Goal: Information Seeking & Learning: Learn about a topic

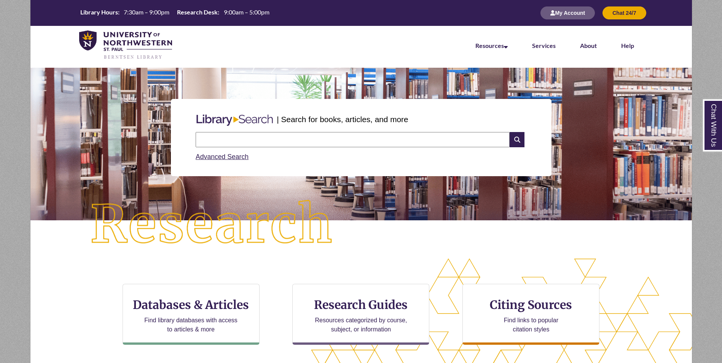
click at [215, 143] on input "text" at bounding box center [353, 139] width 314 height 15
click at [220, 142] on input "text" at bounding box center [353, 139] width 314 height 15
type input "**********"
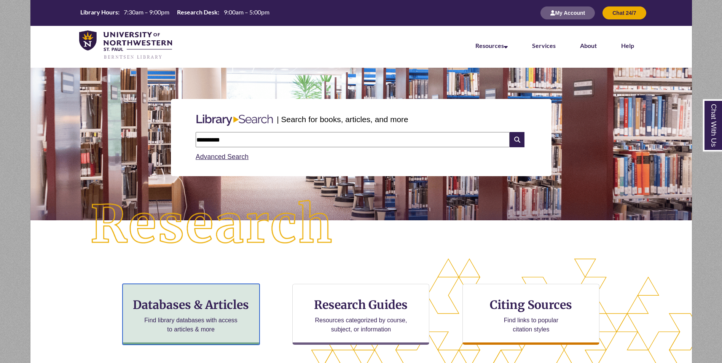
click at [238, 311] on h3 "Databases & Articles" at bounding box center [191, 305] width 124 height 14
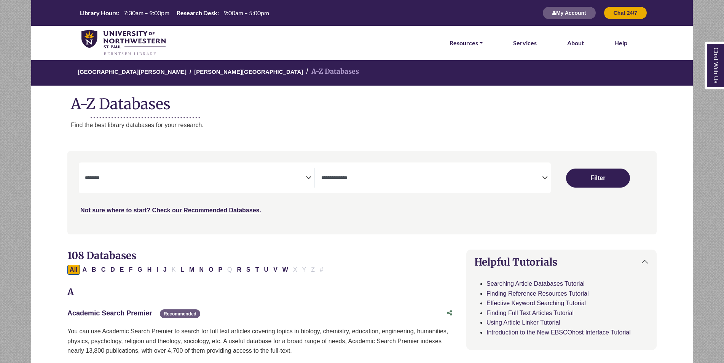
select select "Database Subject Filter"
select select "Database Types Filter"
click at [602, 173] on button "Filter" at bounding box center [598, 178] width 64 height 19
select select "Database Subject Filter"
select select "Database Types Filter"
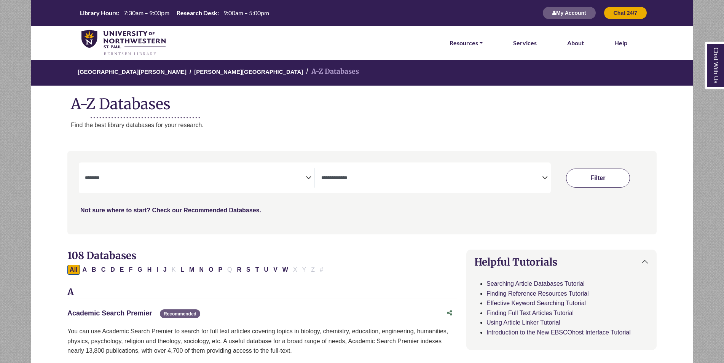
click at [598, 180] on button "Filter" at bounding box center [598, 178] width 64 height 19
select select "Database Subject Filter"
select select "Database Types Filter"
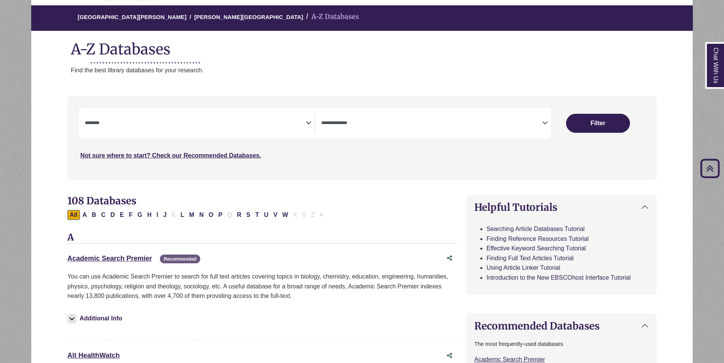
scroll to position [38, 0]
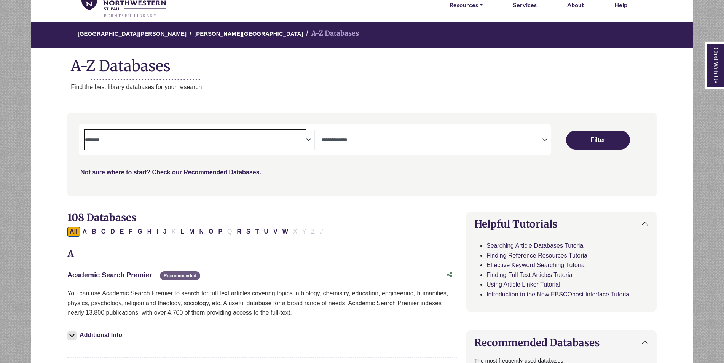
click at [305, 142] on textarea "Search" at bounding box center [195, 140] width 221 height 6
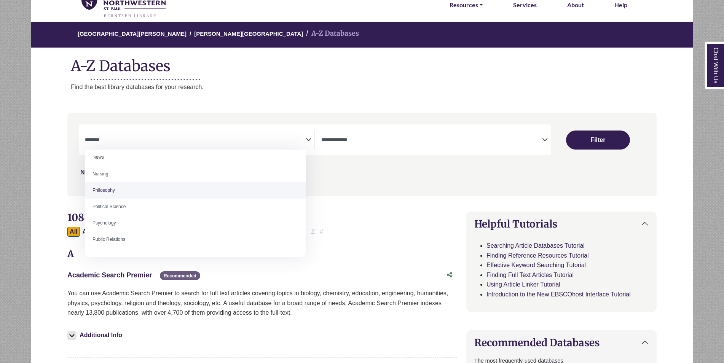
scroll to position [571, 0]
select select "*****"
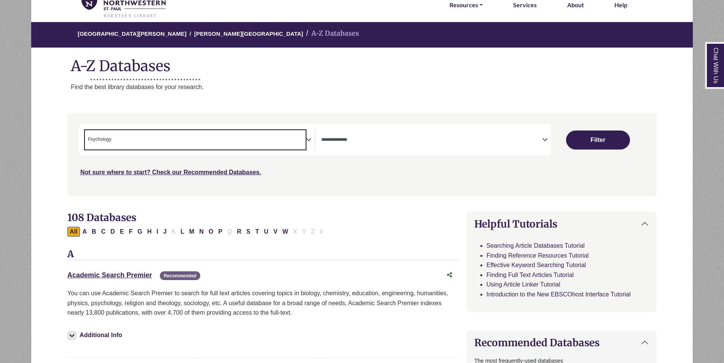
click at [542, 134] on span "Search filters" at bounding box center [431, 139] width 221 height 19
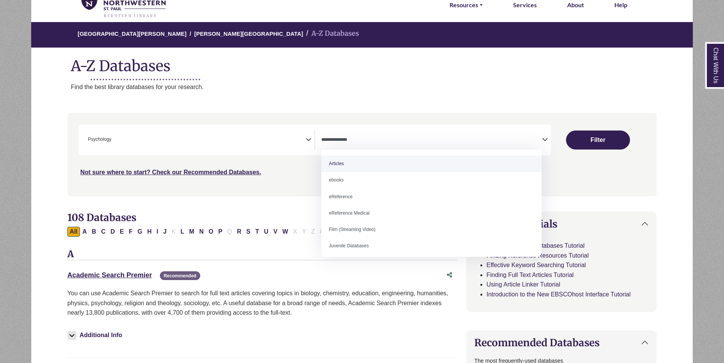
select select "*****"
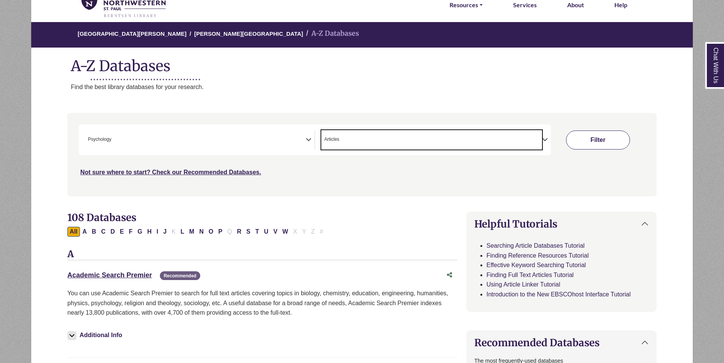
click at [585, 141] on button "Filter" at bounding box center [598, 140] width 64 height 19
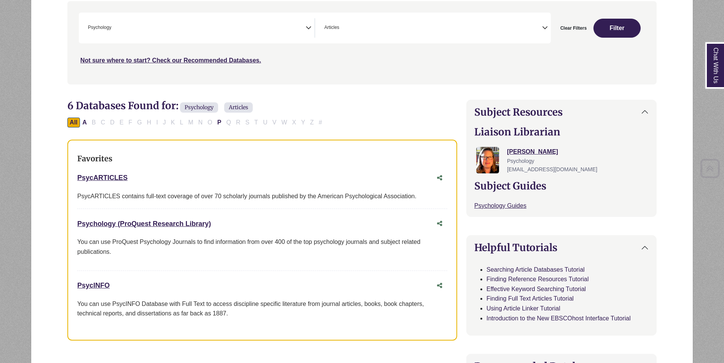
scroll to position [152, 0]
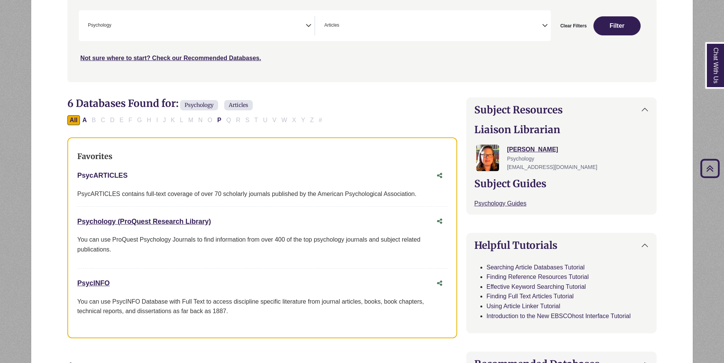
click at [98, 177] on link "PsycARTICLES This link opens in a new window" at bounding box center [102, 176] width 50 height 8
click at [107, 177] on link "PsycARTICLES This link opens in a new window" at bounding box center [102, 176] width 50 height 8
click at [109, 175] on link "PsycARTICLES This link opens in a new window" at bounding box center [102, 176] width 50 height 8
